Goal: Transaction & Acquisition: Download file/media

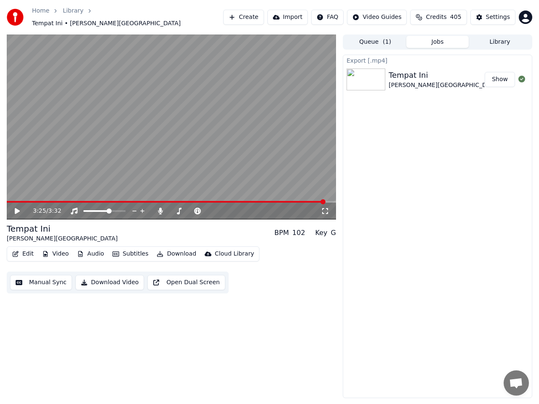
click at [503, 79] on button "Show" at bounding box center [499, 79] width 30 height 15
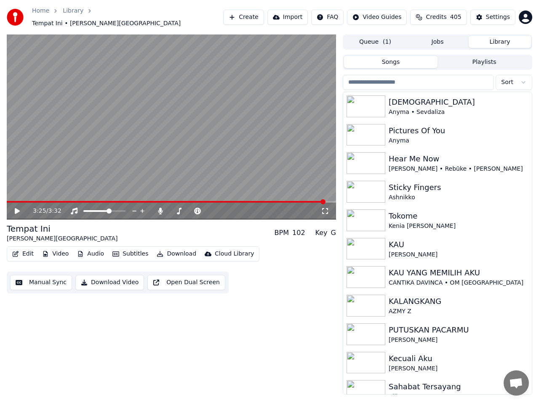
click at [508, 38] on button "Library" at bounding box center [499, 42] width 62 height 12
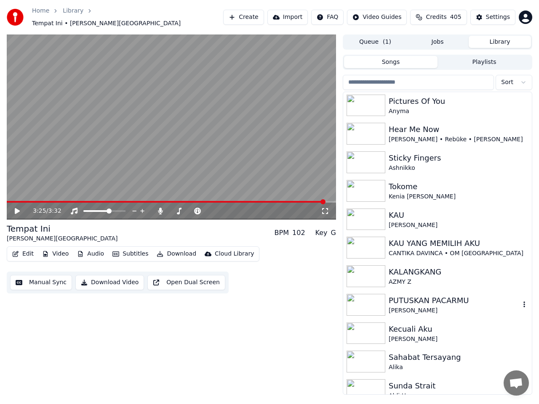
scroll to position [68, 0]
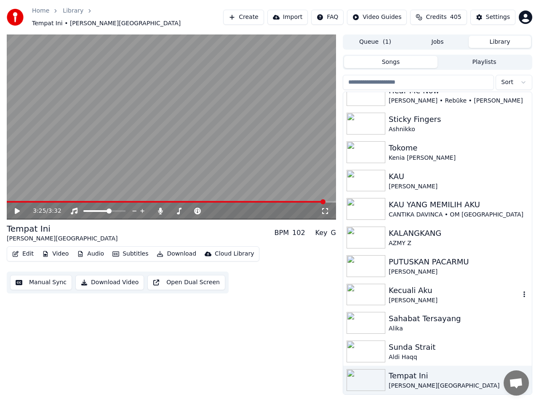
click at [420, 287] on div "Kecuali Aku" at bounding box center [453, 291] width 131 height 12
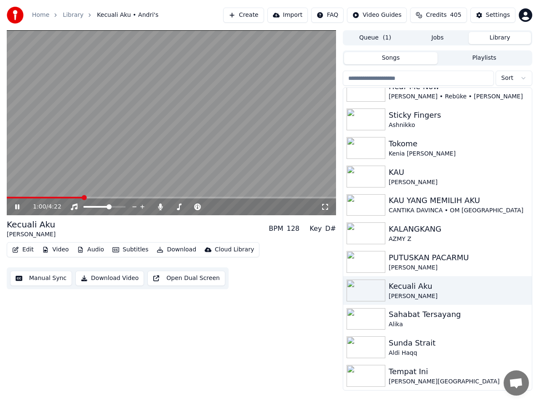
click at [16, 208] on icon at bounding box center [17, 207] width 4 height 5
click at [16, 207] on icon at bounding box center [17, 207] width 5 height 6
click at [311, 197] on span at bounding box center [171, 198] width 329 height 2
click at [315, 197] on span at bounding box center [171, 198] width 329 height 2
click at [321, 196] on video at bounding box center [171, 122] width 329 height 185
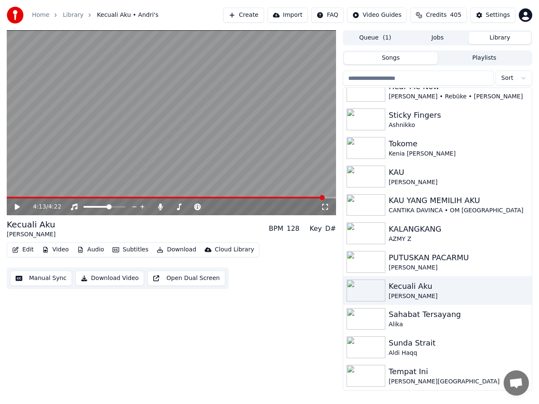
click at [325, 197] on span at bounding box center [171, 198] width 329 height 2
click at [330, 197] on span at bounding box center [171, 198] width 329 height 2
click at [99, 279] on button "Download Video" at bounding box center [109, 278] width 69 height 15
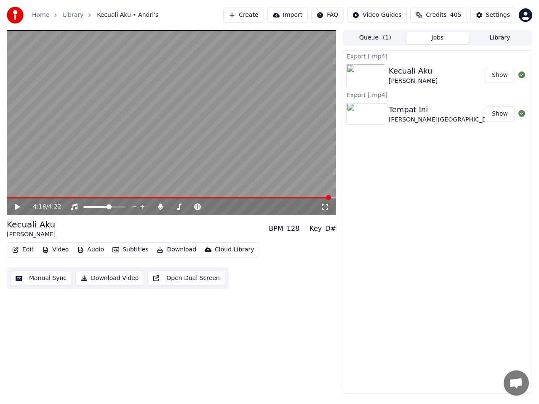
click at [502, 77] on button "Show" at bounding box center [499, 75] width 30 height 15
